Goal: Information Seeking & Learning: Learn about a topic

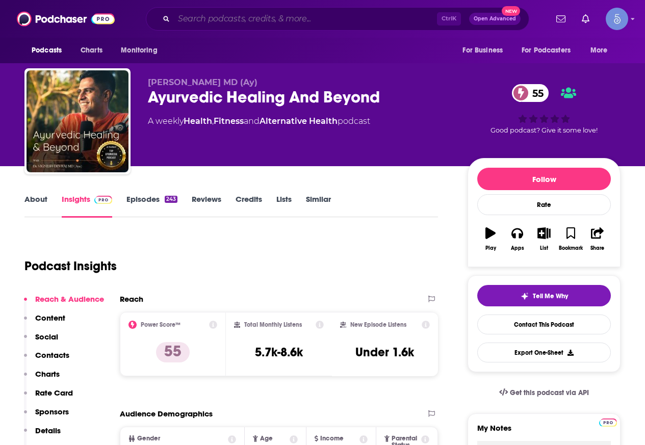
click at [276, 19] on input "Search podcasts, credits, & more..." at bounding box center [305, 19] width 263 height 16
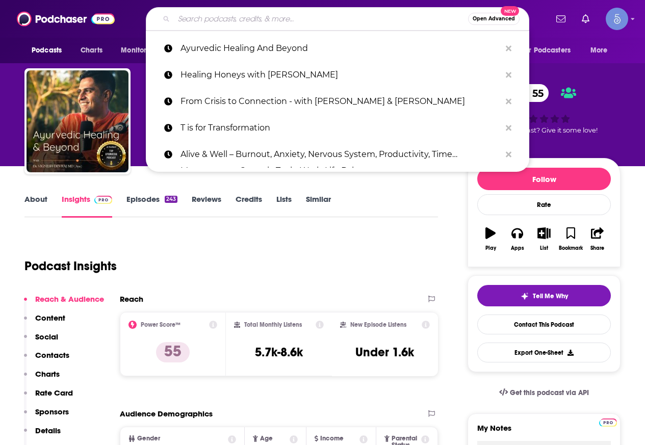
paste input "Rise Up For You"
type input "Rise Up For You"
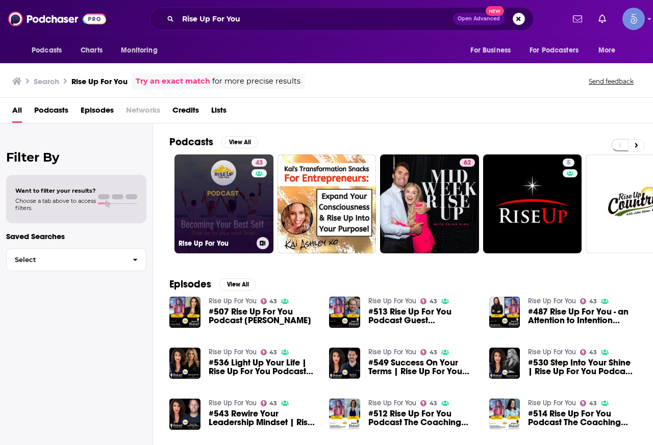
click at [250, 216] on link "43 Rise Up For You" at bounding box center [223, 203] width 99 height 99
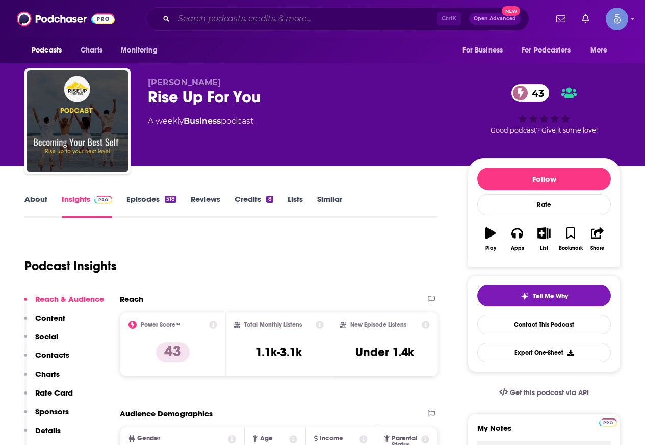
click at [252, 12] on input "Search podcasts, credits, & more..." at bounding box center [305, 19] width 263 height 16
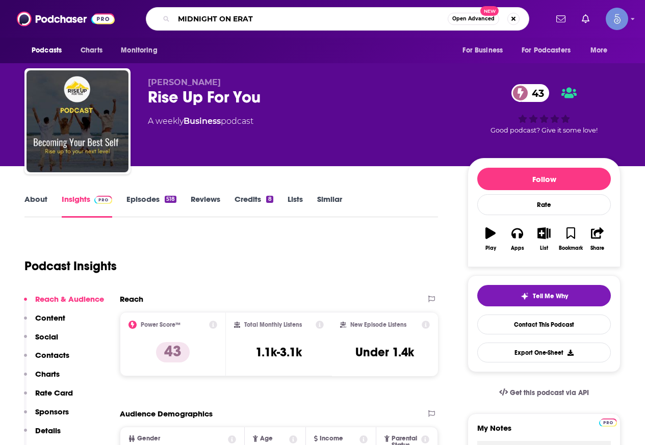
type input "MIDNIGHT ON ERATH"
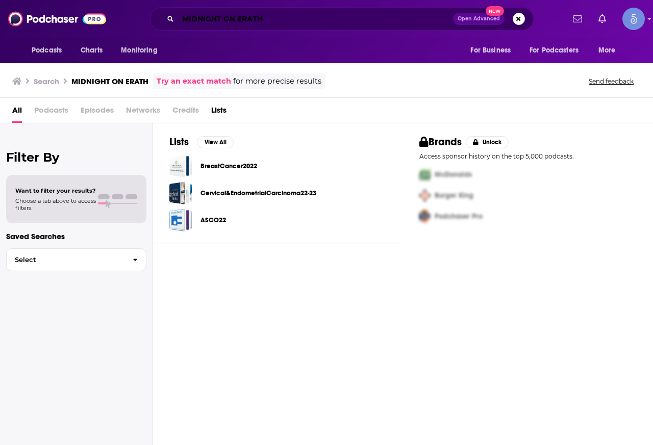
drag, startPoint x: 253, startPoint y: 19, endPoint x: 293, endPoint y: 19, distance: 39.8
click at [253, 19] on input "MIDNIGHT ON ERATH" at bounding box center [315, 19] width 275 height 16
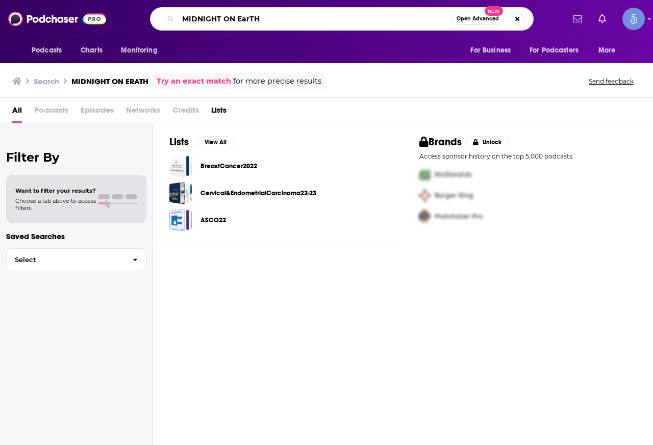
type input "MIDNIGHT ON EarTH"
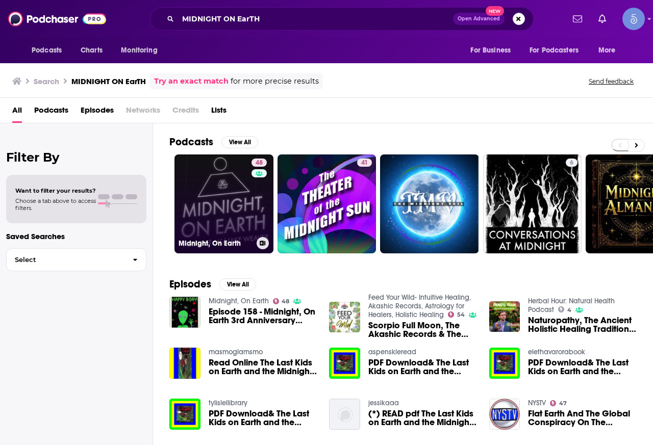
click at [195, 200] on link "48 Midnight, On Earth" at bounding box center [223, 203] width 99 height 99
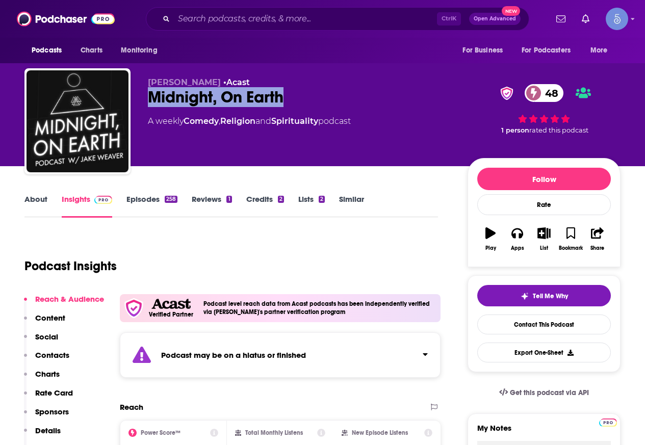
drag, startPoint x: 290, startPoint y: 90, endPoint x: 138, endPoint y: 94, distance: 152.0
click at [138, 94] on div "[PERSON_NAME] • Acast Midnight, On Earth 48 A weekly Comedy , Religion and Spir…" at bounding box center [322, 123] width 596 height 110
copy h2 "Midnight, On Earth"
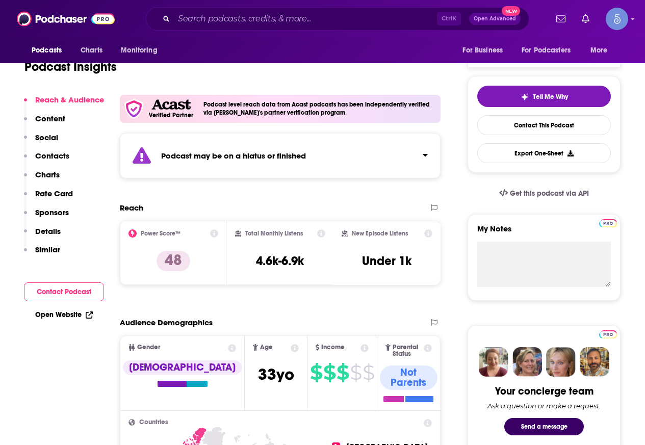
scroll to position [204, 0]
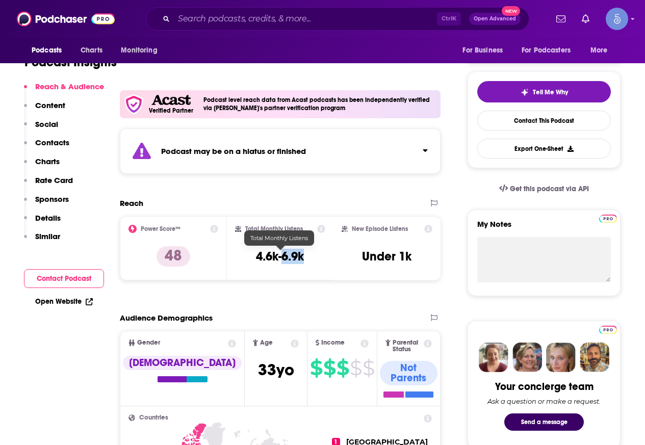
drag, startPoint x: 307, startPoint y: 258, endPoint x: 283, endPoint y: 256, distance: 24.0
click at [283, 257] on div "Total Monthly Listens 4.6k-6.9k" at bounding box center [280, 248] width 91 height 47
copy h3 "6.9k"
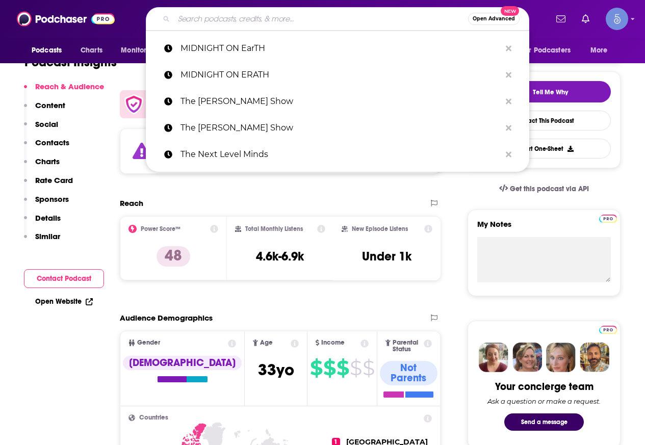
click at [269, 23] on input "Search podcasts, credits, & more..." at bounding box center [321, 19] width 294 height 16
paste input "Seek Reality - [PERSON_NAME]"
type input "Seek Reality - [PERSON_NAME]"
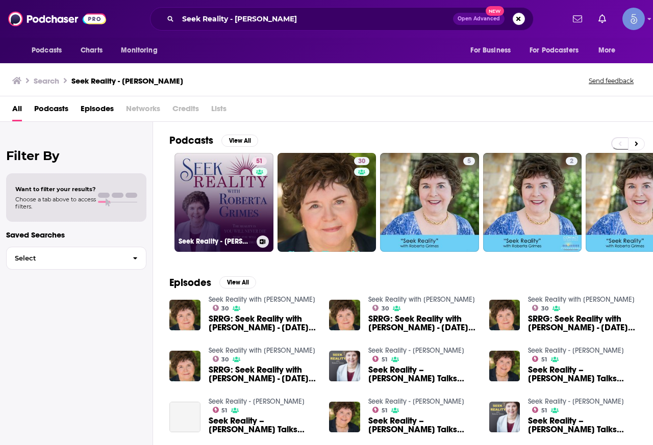
click at [232, 180] on link "51 Seek Reality - [PERSON_NAME]" at bounding box center [223, 202] width 99 height 99
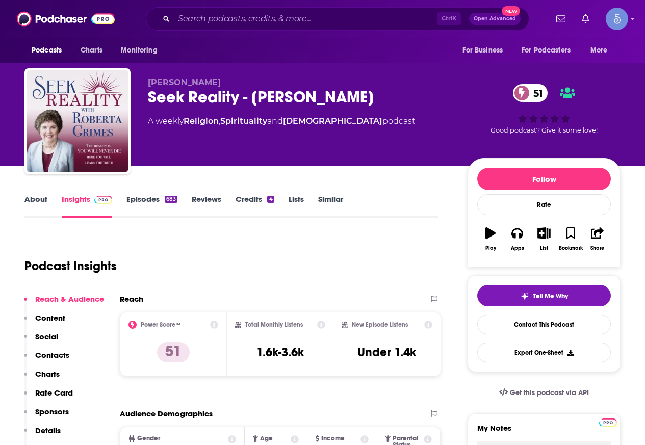
drag, startPoint x: 396, startPoint y: 94, endPoint x: 146, endPoint y: 105, distance: 250.0
click at [146, 105] on div "[PERSON_NAME] Seek Reality - [PERSON_NAME] 51 A weekly Religion , Spirituality …" at bounding box center [322, 123] width 596 height 110
copy h2 "Seek Reality - [PERSON_NAME]"
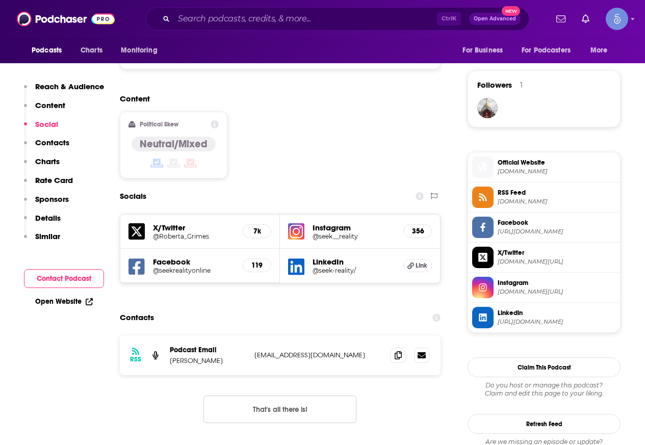
scroll to position [714, 0]
click at [245, 16] on input "Search podcasts, credits, & more..." at bounding box center [305, 19] width 263 height 16
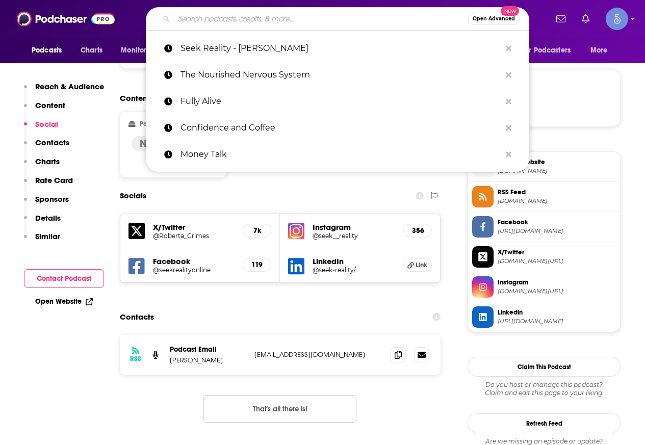
paste input "Midnight, On Earth"
type input "Midnight, On Earth"
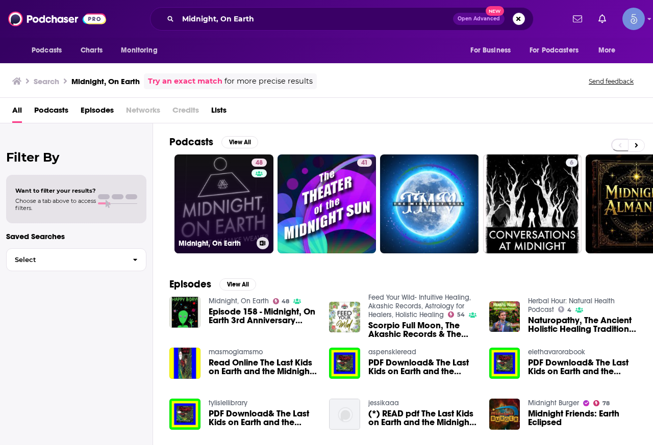
click at [239, 204] on link "48 Midnight, On Earth" at bounding box center [223, 203] width 99 height 99
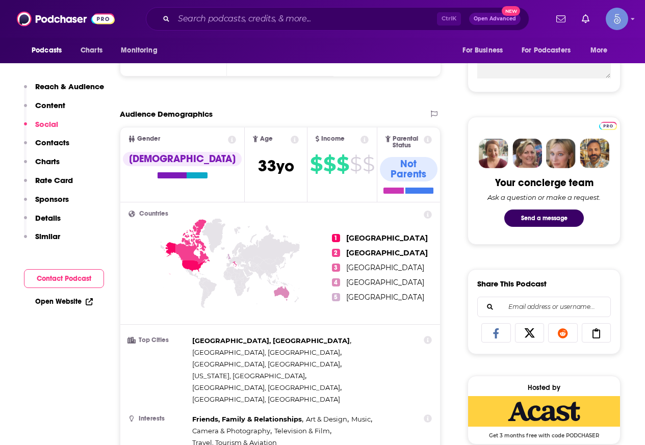
scroll to position [153, 0]
